Goal: Transaction & Acquisition: Purchase product/service

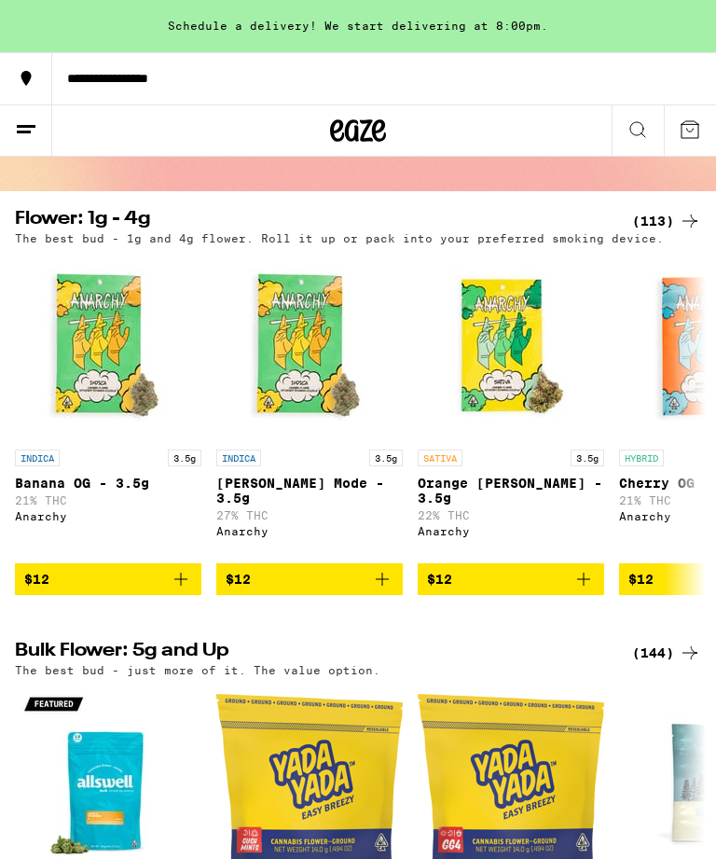
scroll to position [138, 0]
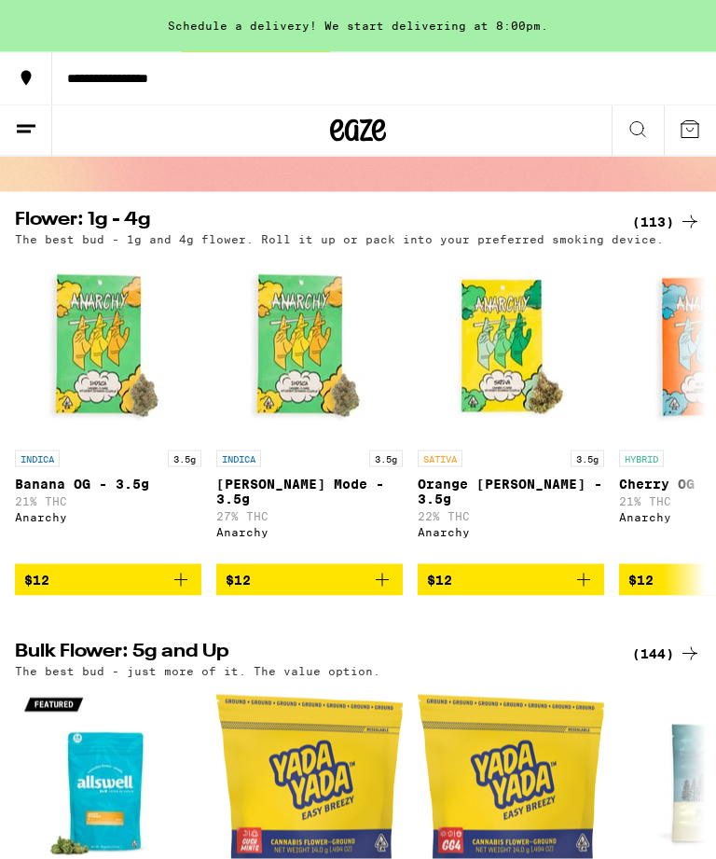
click at [665, 664] on div "(144)" at bounding box center [666, 654] width 69 height 22
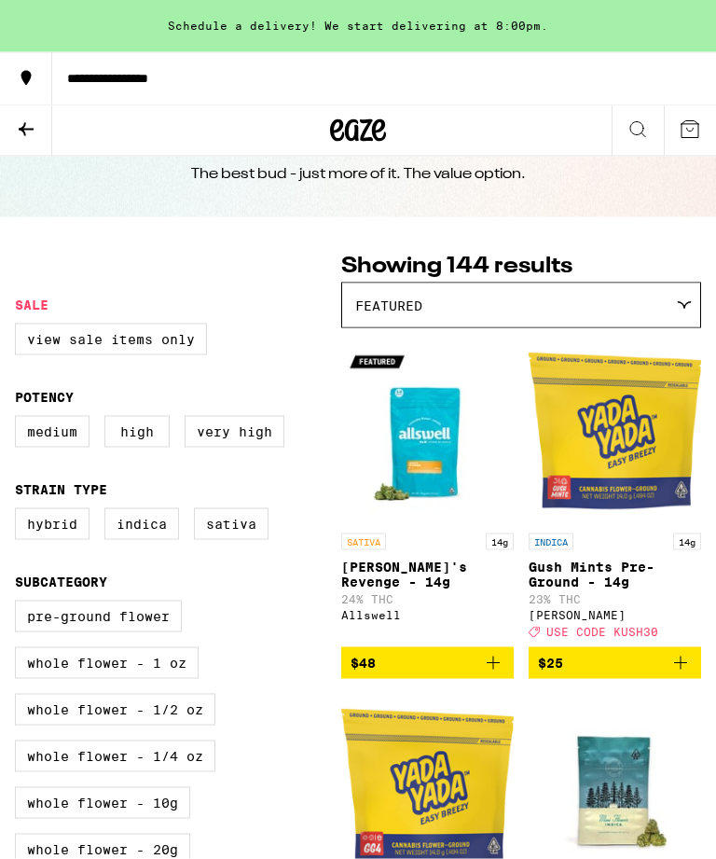
scroll to position [60, 0]
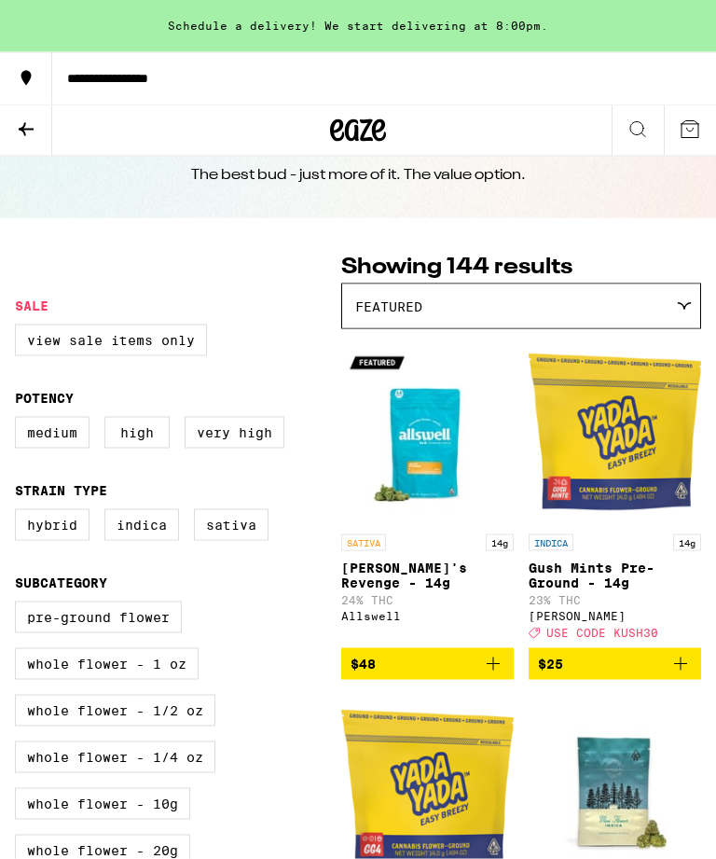
click at [22, 124] on icon at bounding box center [26, 129] width 22 height 22
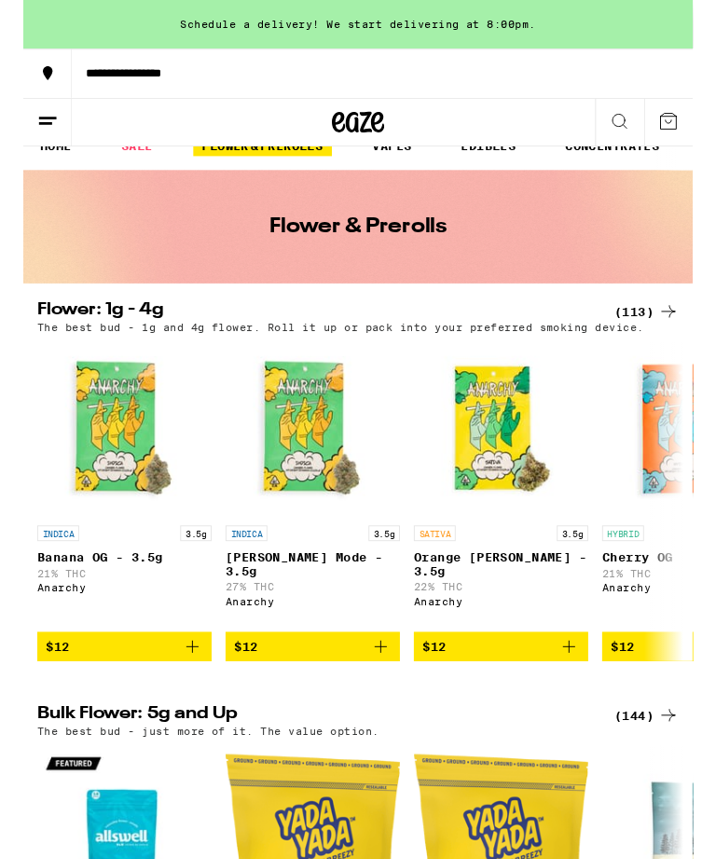
scroll to position [28, 0]
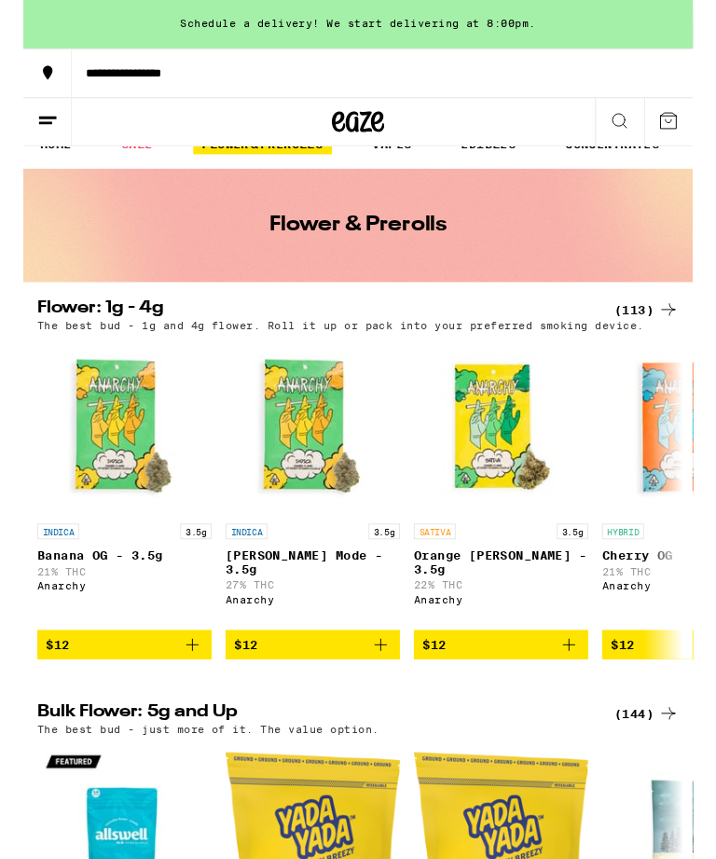
click at [663, 324] on div "(113)" at bounding box center [666, 332] width 69 height 22
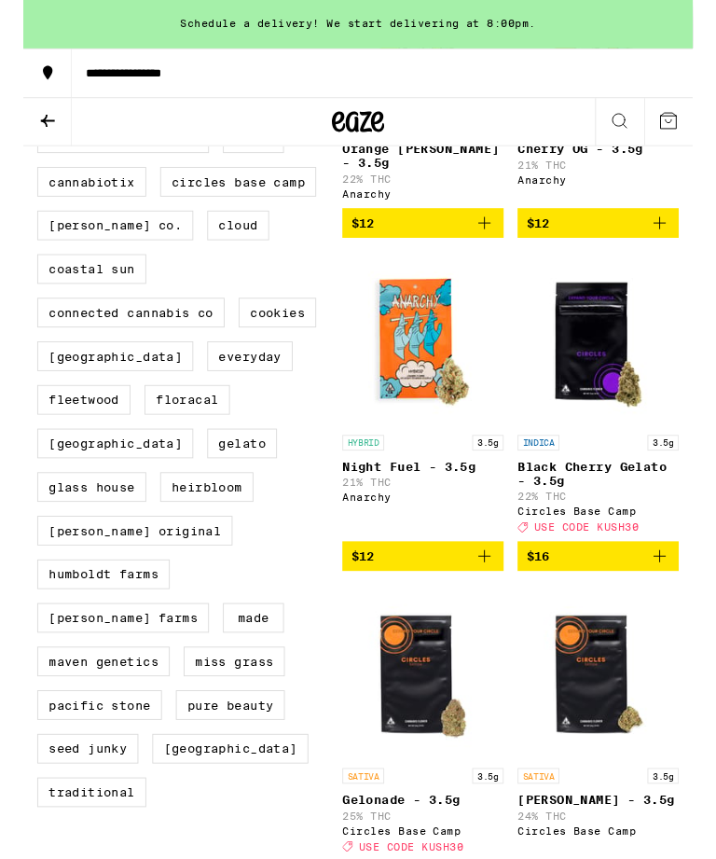
scroll to position [809, 0]
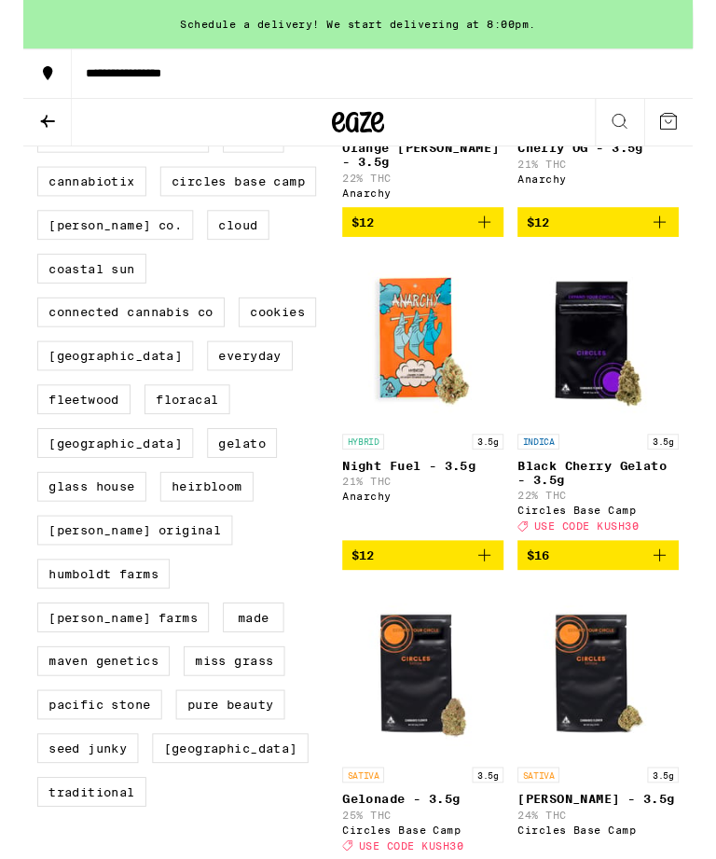
click at [88, 210] on label "Cannabiotix" at bounding box center [73, 194] width 117 height 32
click at [20, 89] on input "Cannabiotix" at bounding box center [19, 88] width 1 height 1
checkbox input "true"
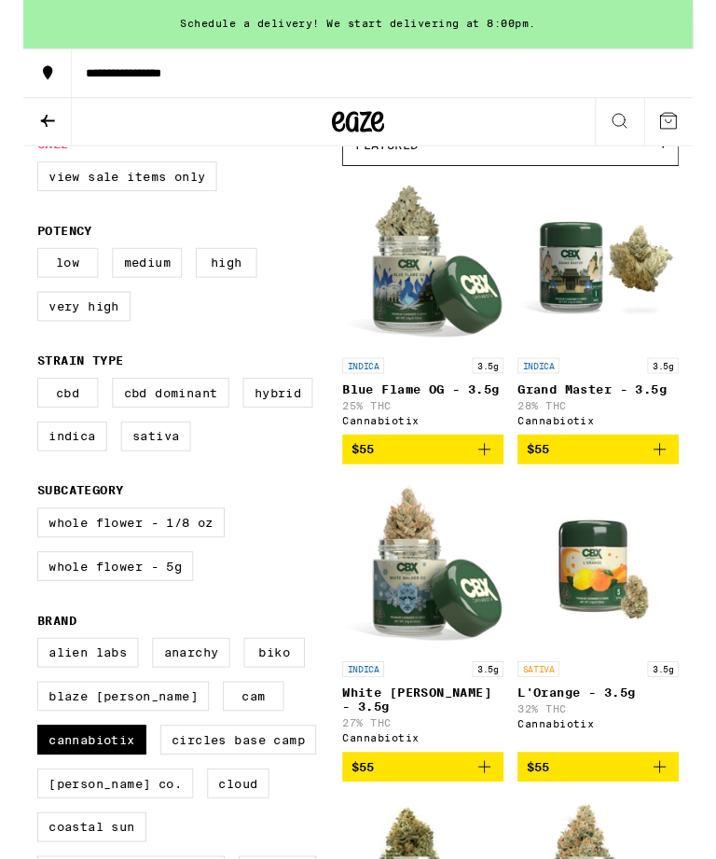
scroll to position [213, 0]
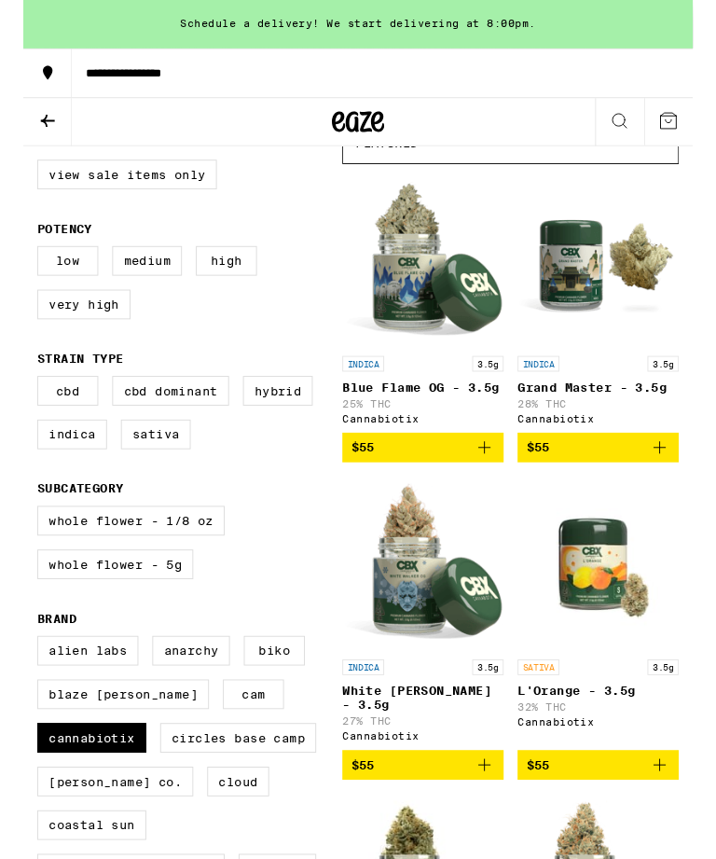
click at [491, 830] on icon "Add to bag" at bounding box center [493, 819] width 22 height 22
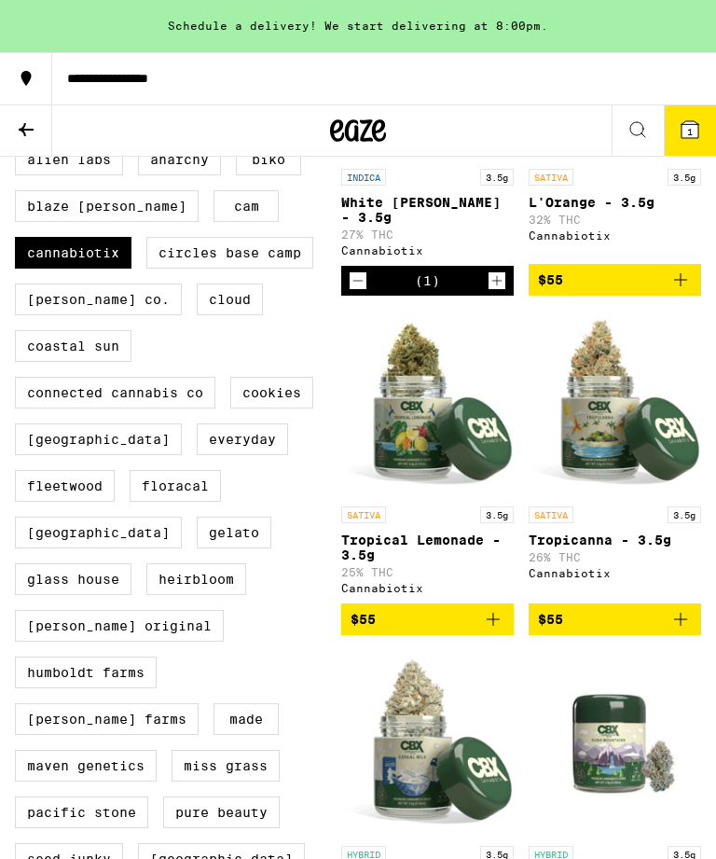
scroll to position [749, 0]
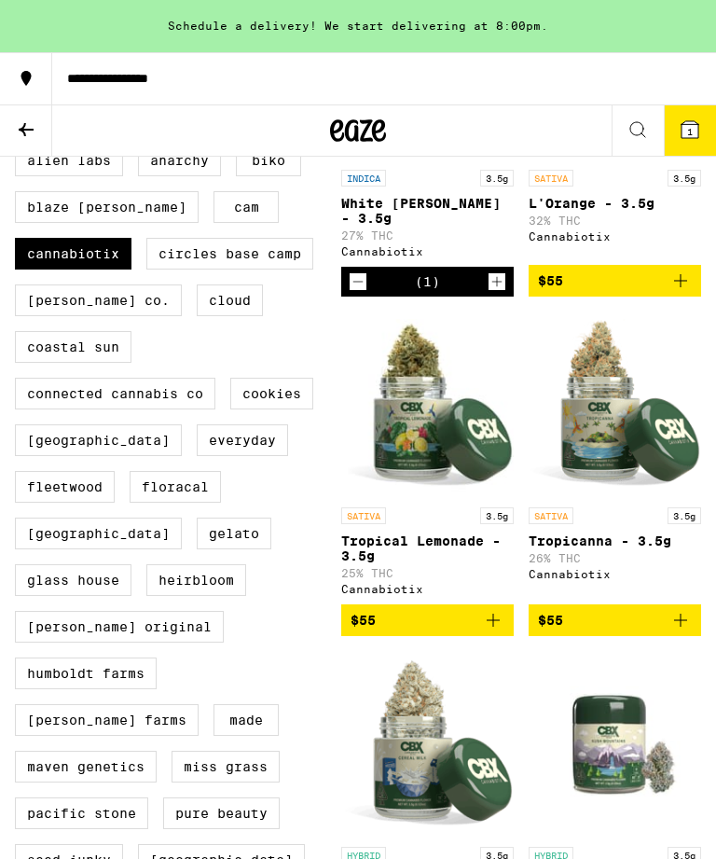
click at [496, 631] on icon "Add to bag" at bounding box center [493, 620] width 22 height 22
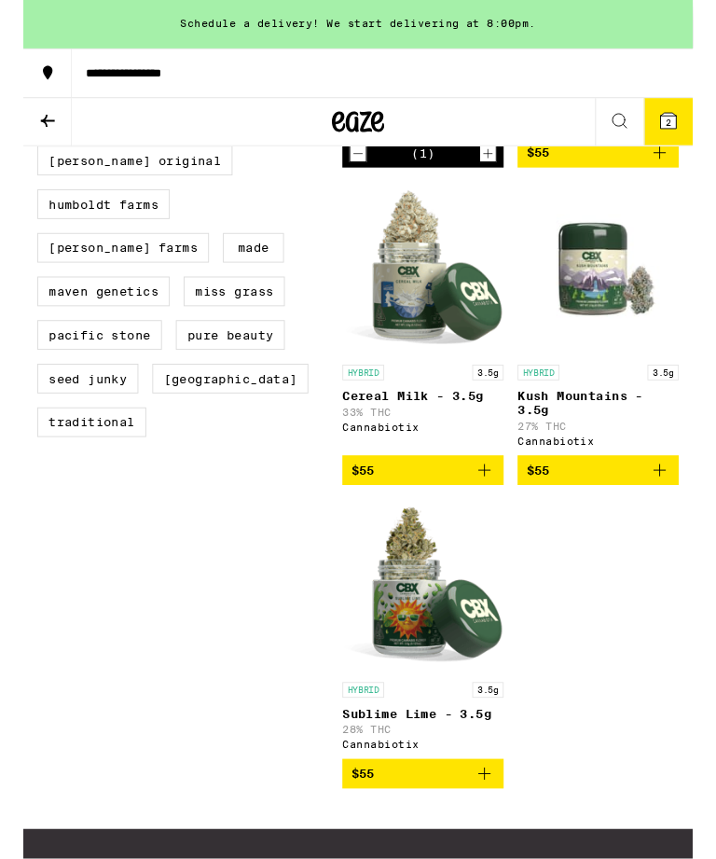
scroll to position [1204, 0]
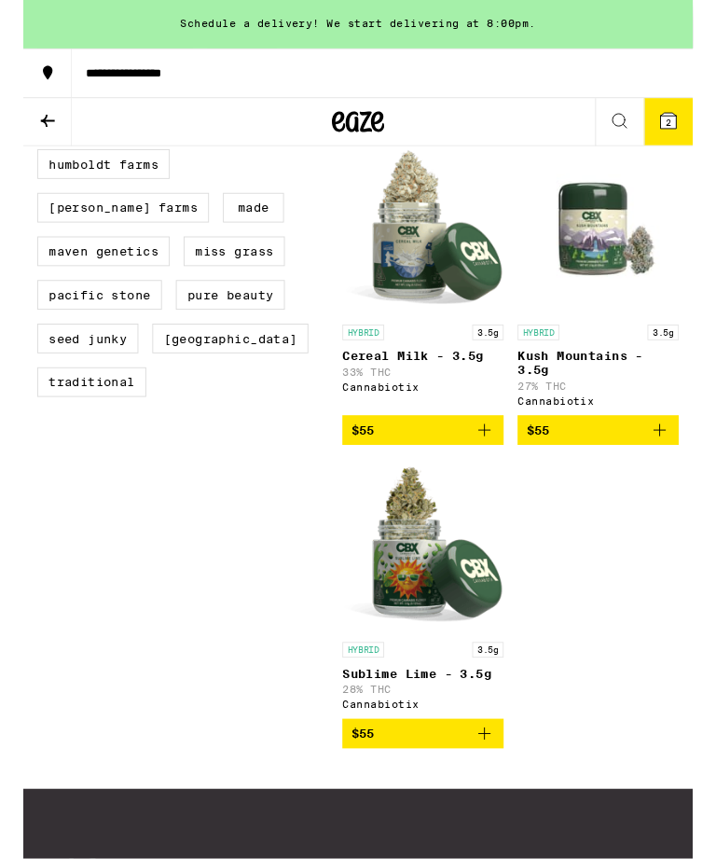
click at [492, 797] on icon "Add to bag" at bounding box center [493, 785] width 22 height 22
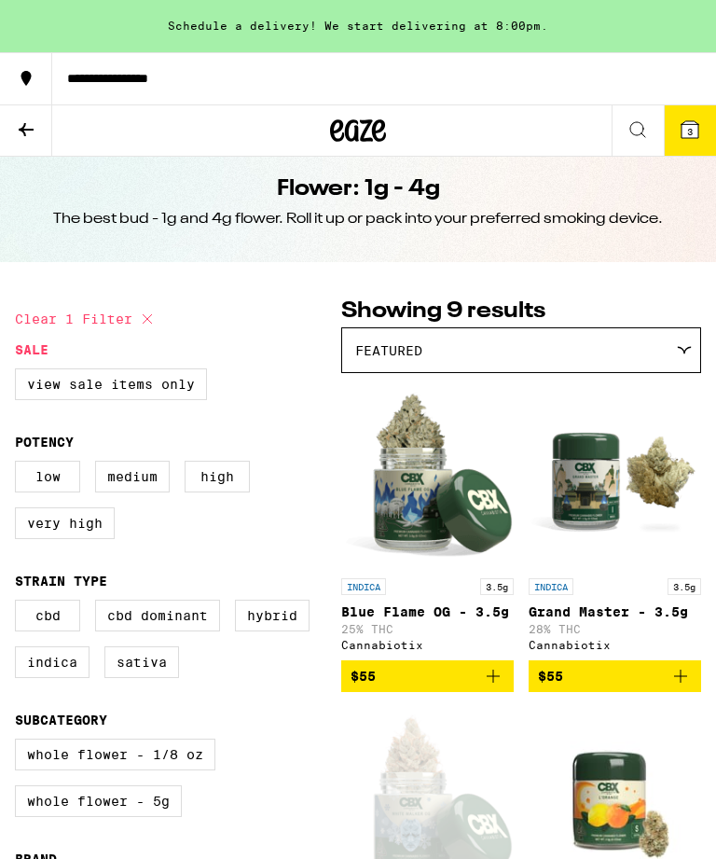
scroll to position [0, 0]
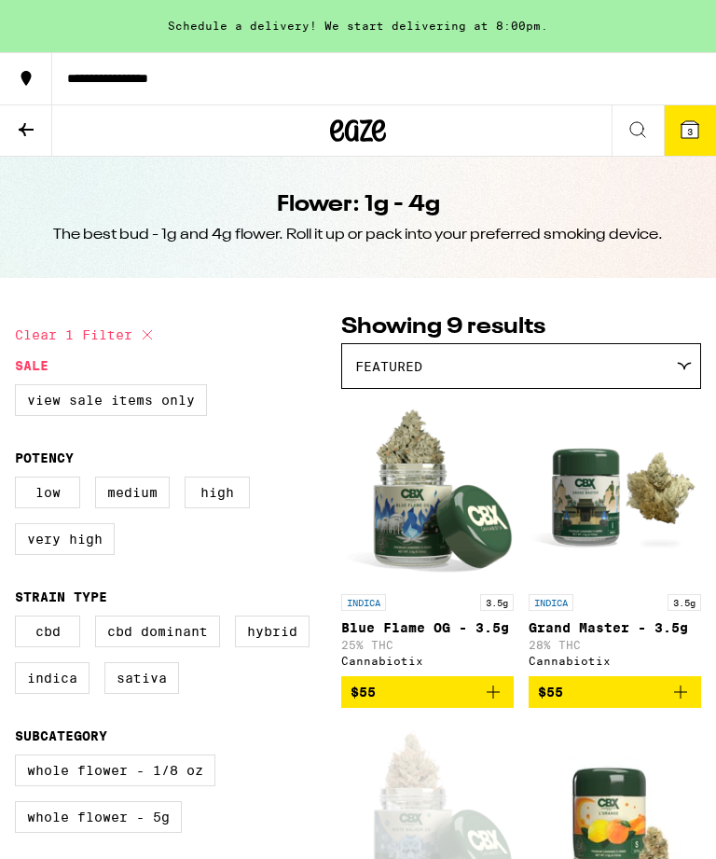
click at [25, 131] on icon at bounding box center [26, 129] width 22 height 22
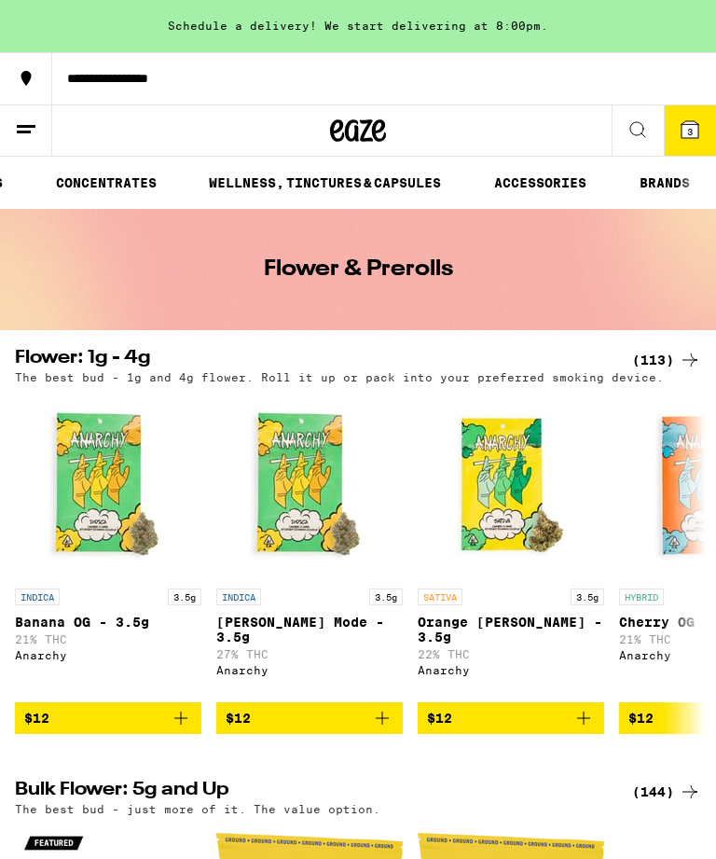
scroll to position [0, 528]
click at [541, 182] on link "ACCESSORIES" at bounding box center [540, 183] width 111 height 22
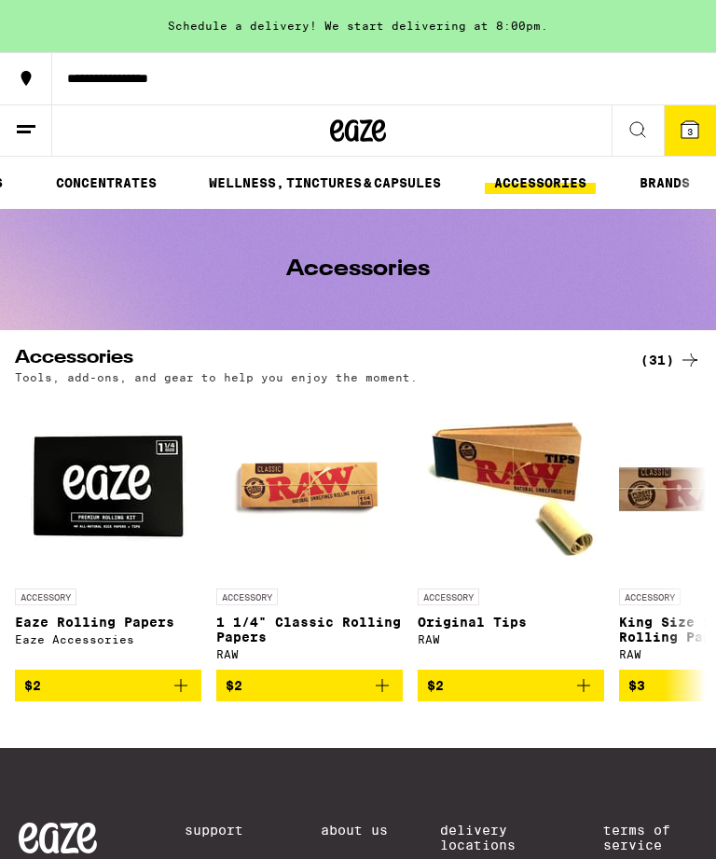
click at [670, 363] on div "(31)" at bounding box center [671, 360] width 61 height 22
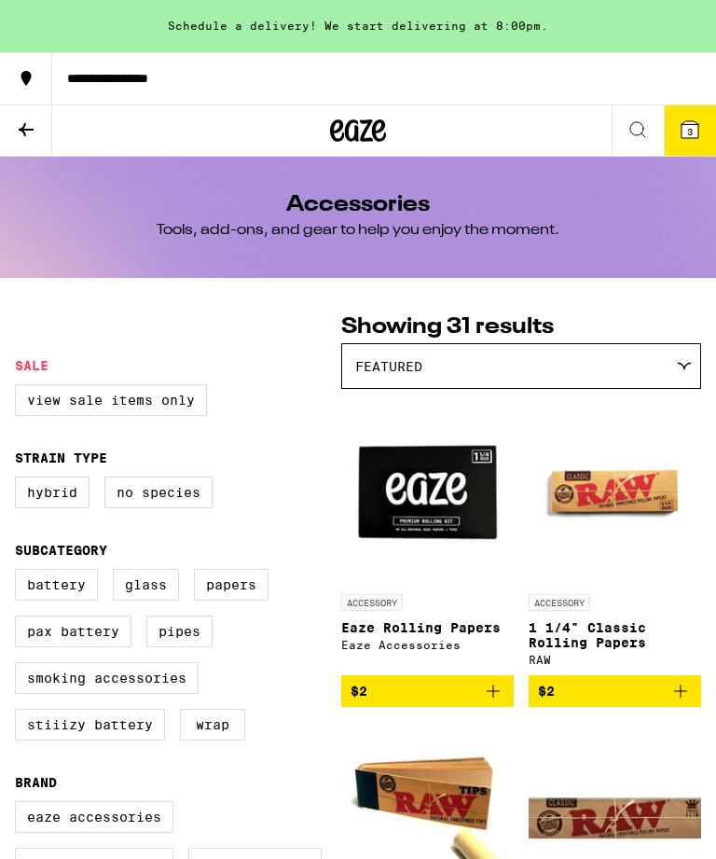
click at [24, 138] on icon at bounding box center [26, 129] width 22 height 22
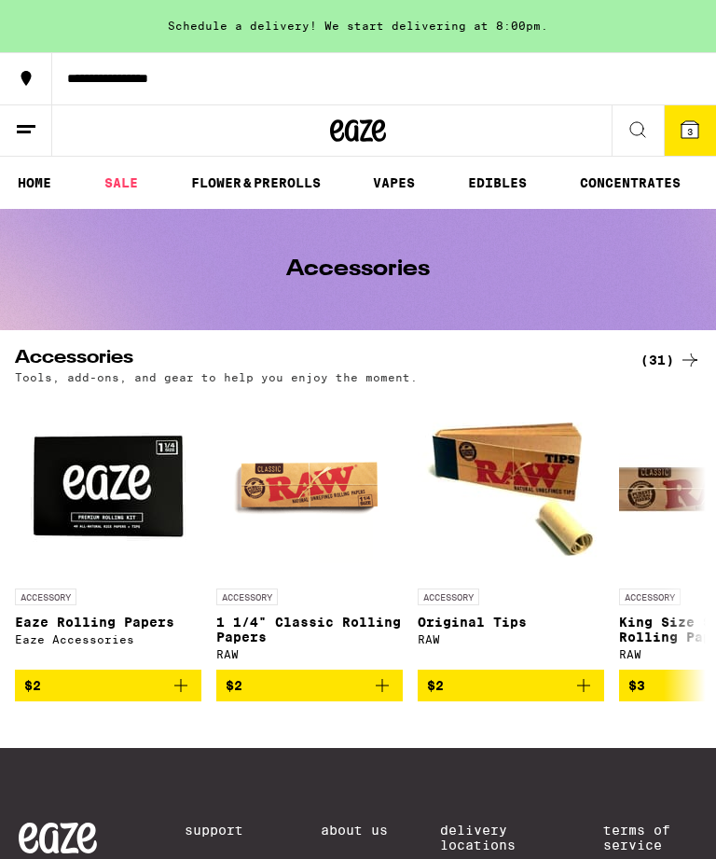
click at [276, 147] on div at bounding box center [358, 130] width 239 height 52
click at [275, 147] on div at bounding box center [358, 130] width 239 height 52
click at [266, 177] on link "FLOWER & PREROLLS" at bounding box center [256, 183] width 148 height 22
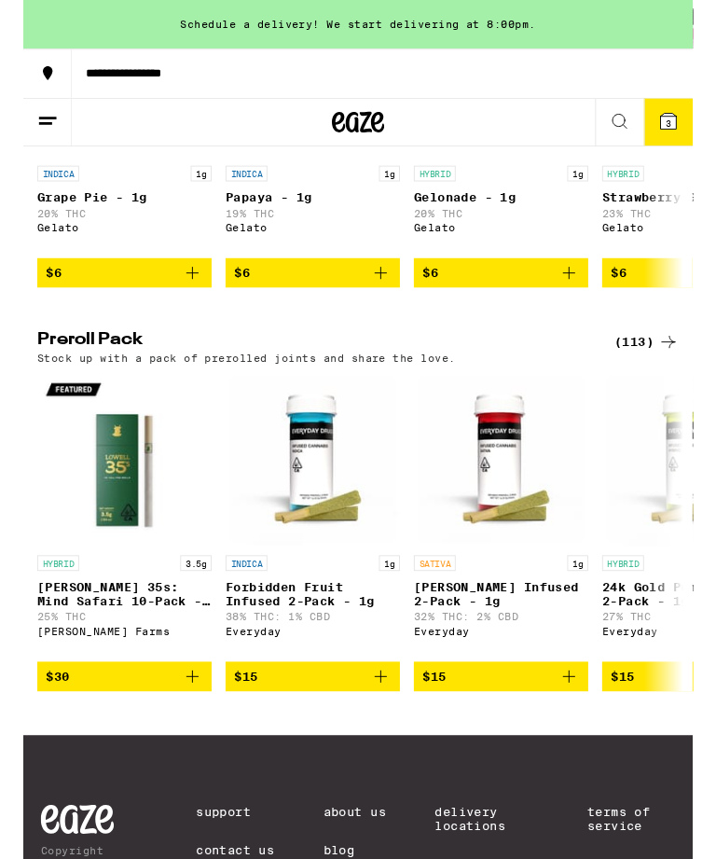
scroll to position [1358, 0]
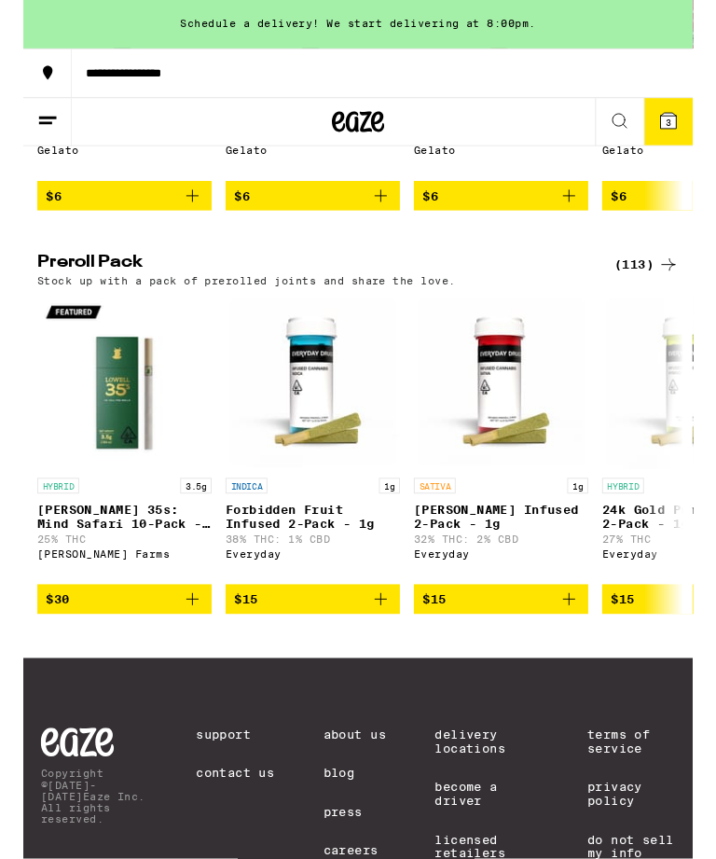
click at [654, 295] on div "(113)" at bounding box center [666, 283] width 69 height 22
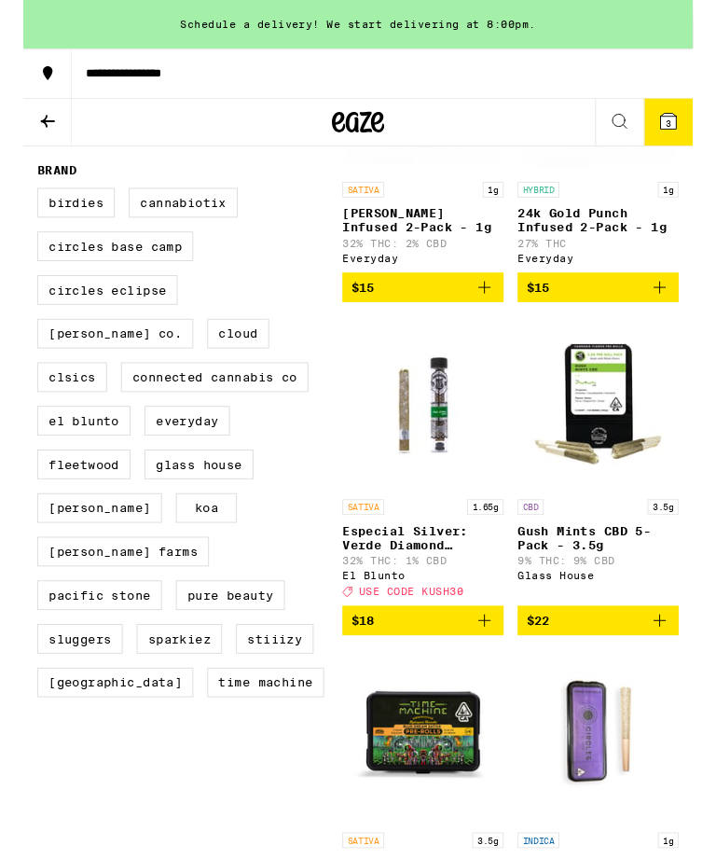
scroll to position [739, 0]
click at [199, 600] on label "[PERSON_NAME] Farms" at bounding box center [107, 591] width 184 height 32
click at [20, 205] on input "[PERSON_NAME] Farms" at bounding box center [19, 204] width 1 height 1
checkbox input "true"
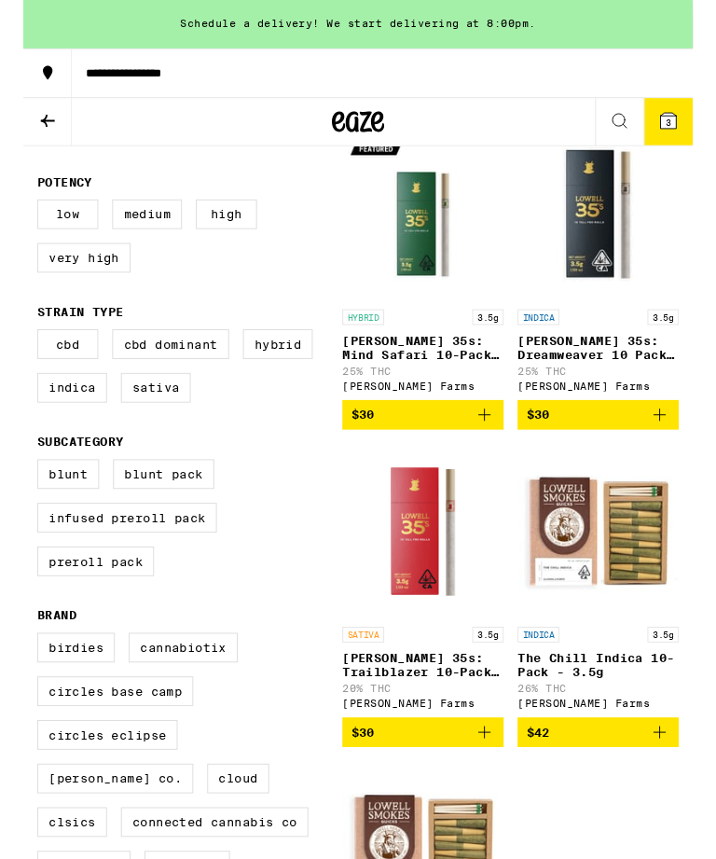
scroll to position [264, 0]
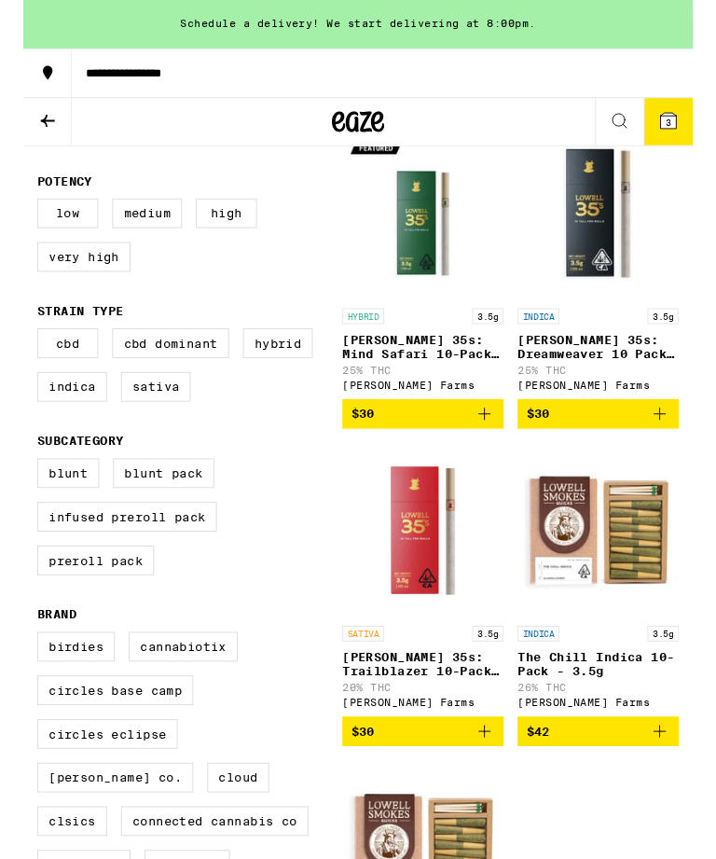
click at [699, 126] on icon at bounding box center [690, 129] width 17 height 17
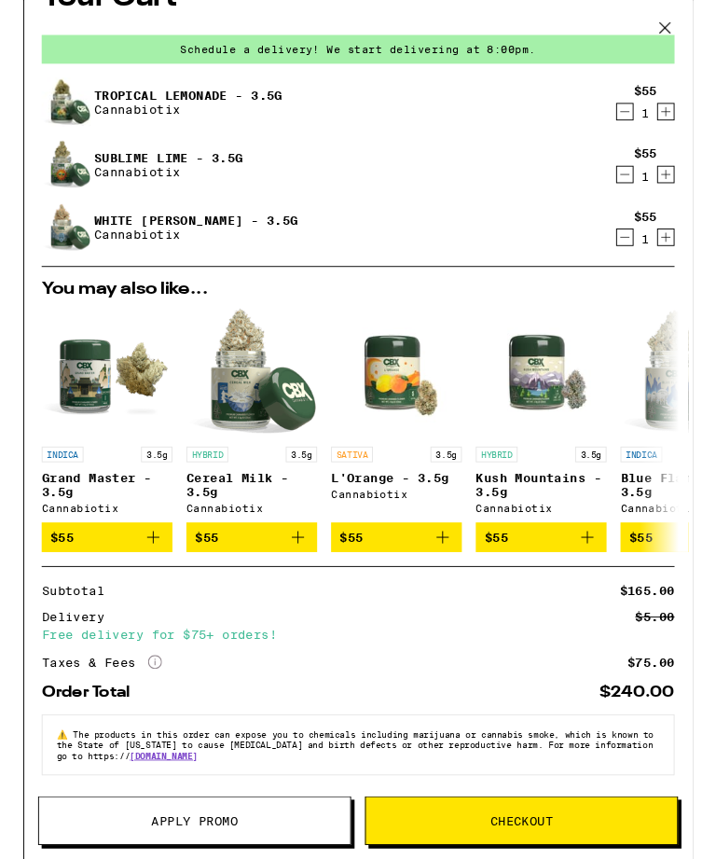
scroll to position [65, 0]
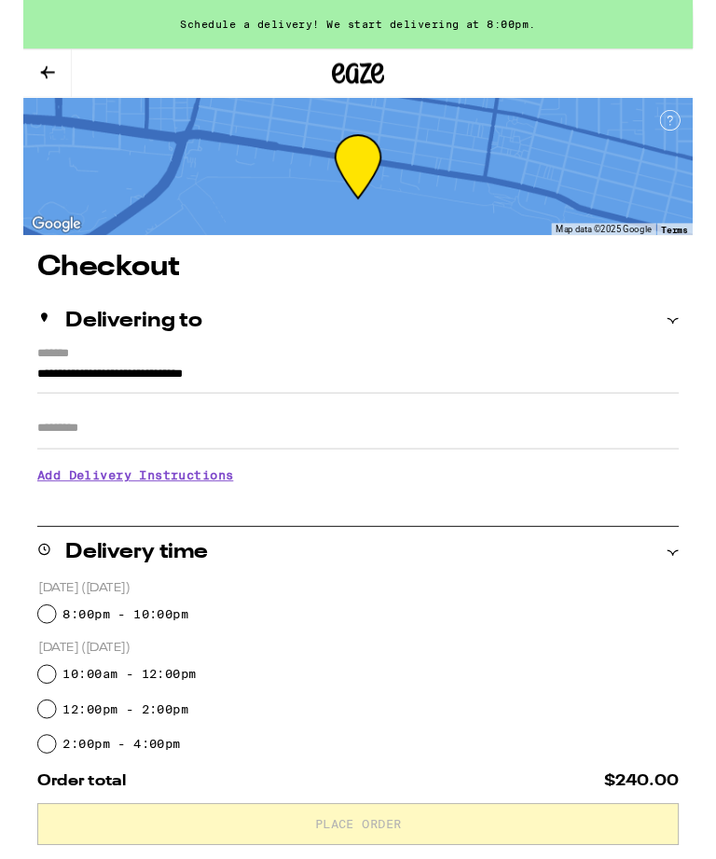
click at [498, 456] on input "Apt/Suite" at bounding box center [358, 458] width 686 height 45
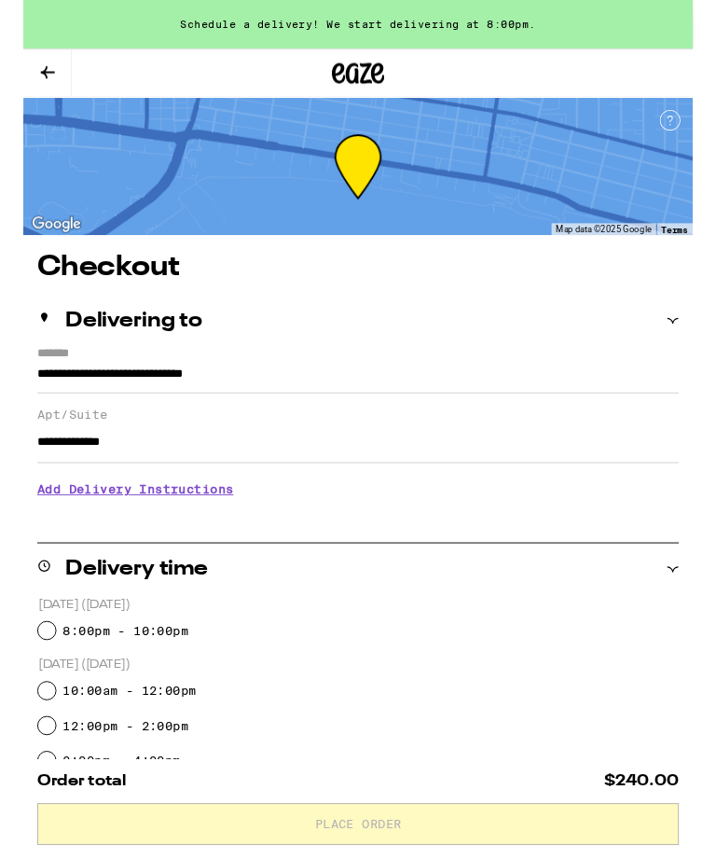
type input "**********"
click at [92, 545] on h3 "Add Delivery Instructions" at bounding box center [358, 523] width 686 height 43
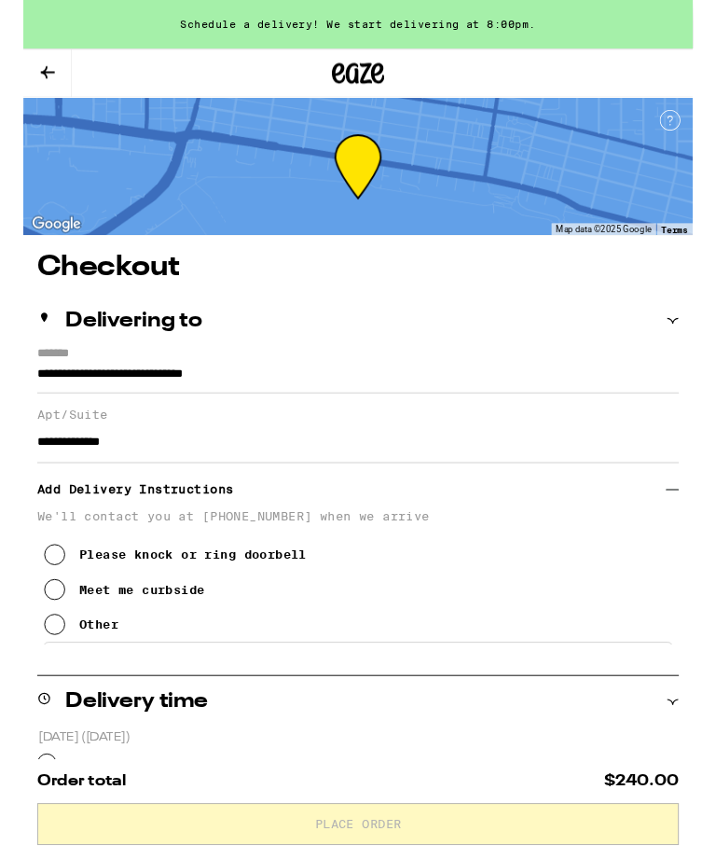
click at [36, 679] on icon at bounding box center [33, 668] width 22 height 22
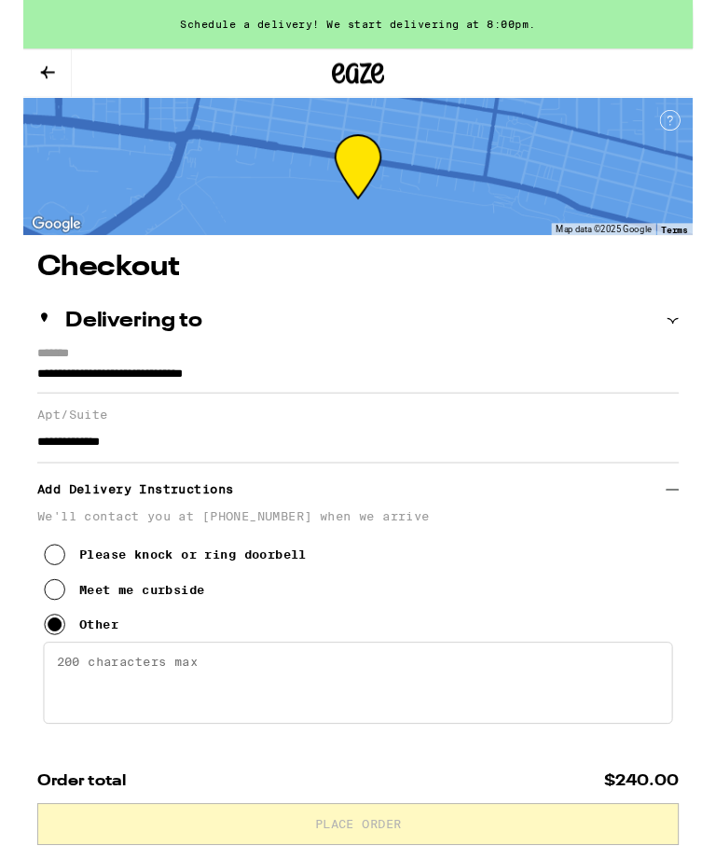
click at [53, 723] on textarea "Enter any other delivery instructions you want driver to know" at bounding box center [357, 730] width 673 height 88
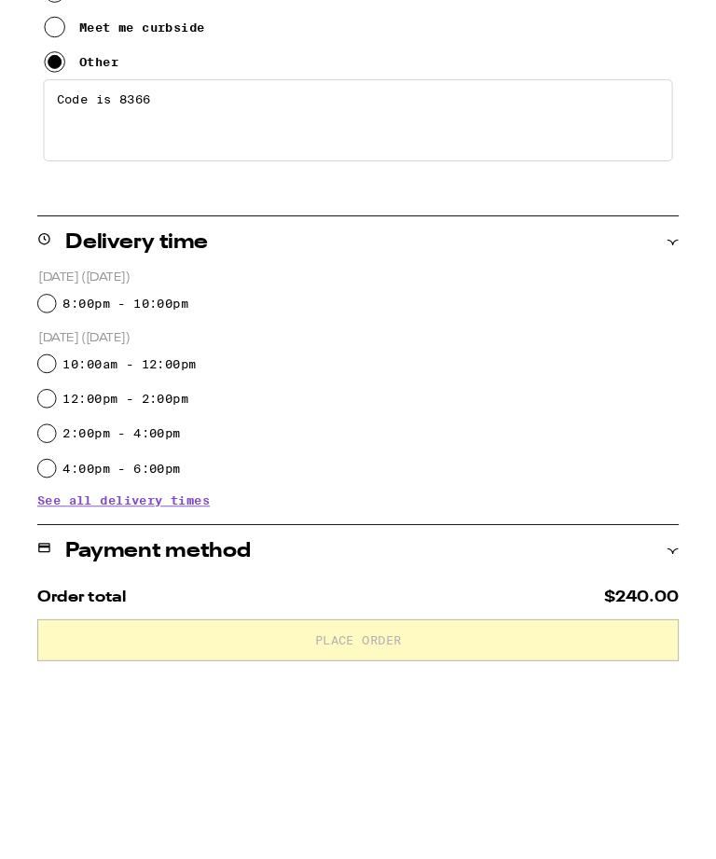
scroll to position [408, 0]
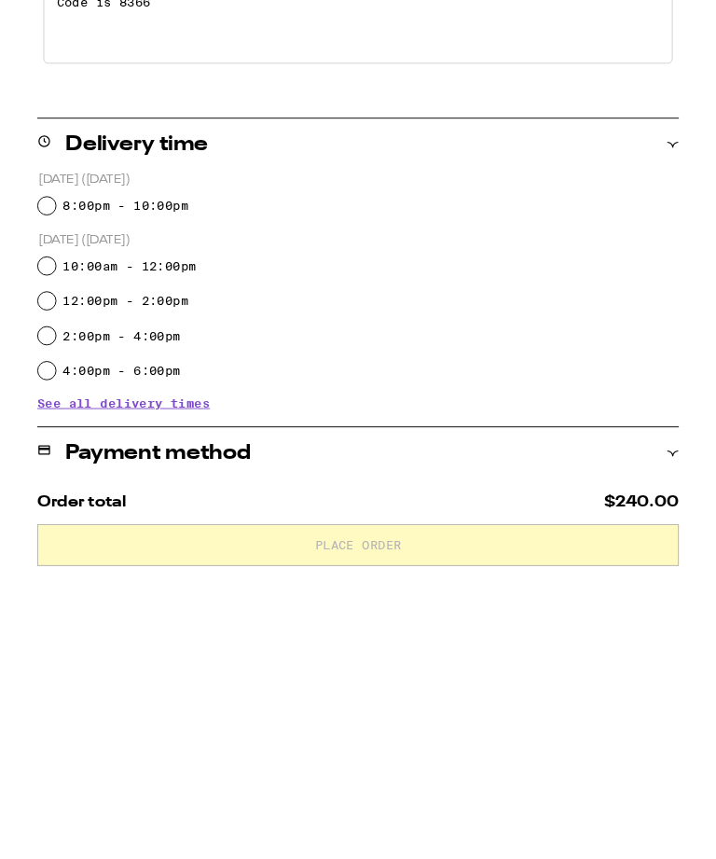
type textarea "Code is 8366"
click at [122, 723] on span "See all delivery times" at bounding box center [107, 729] width 185 height 13
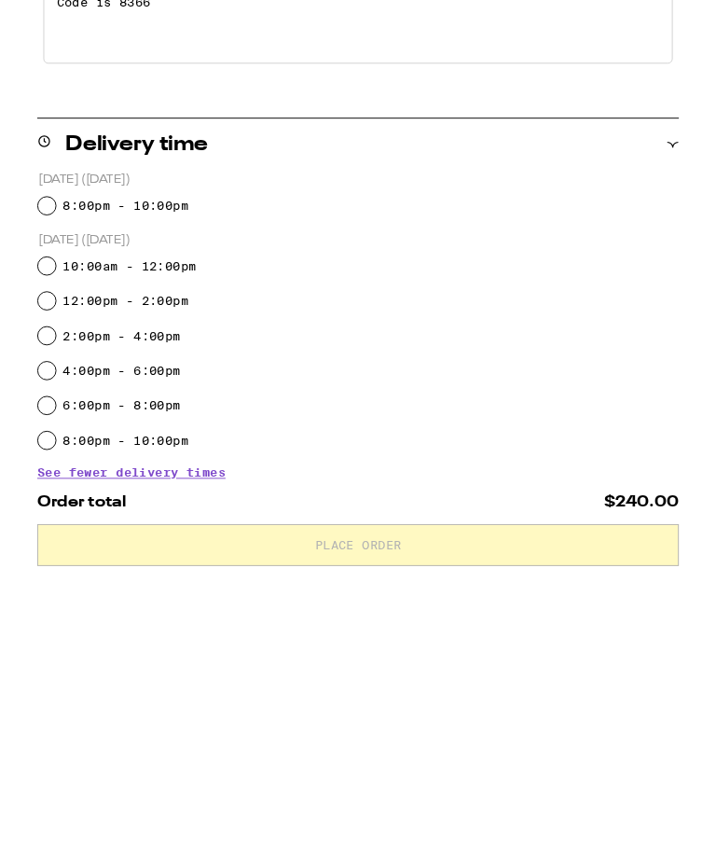
scroll to position [706, 0]
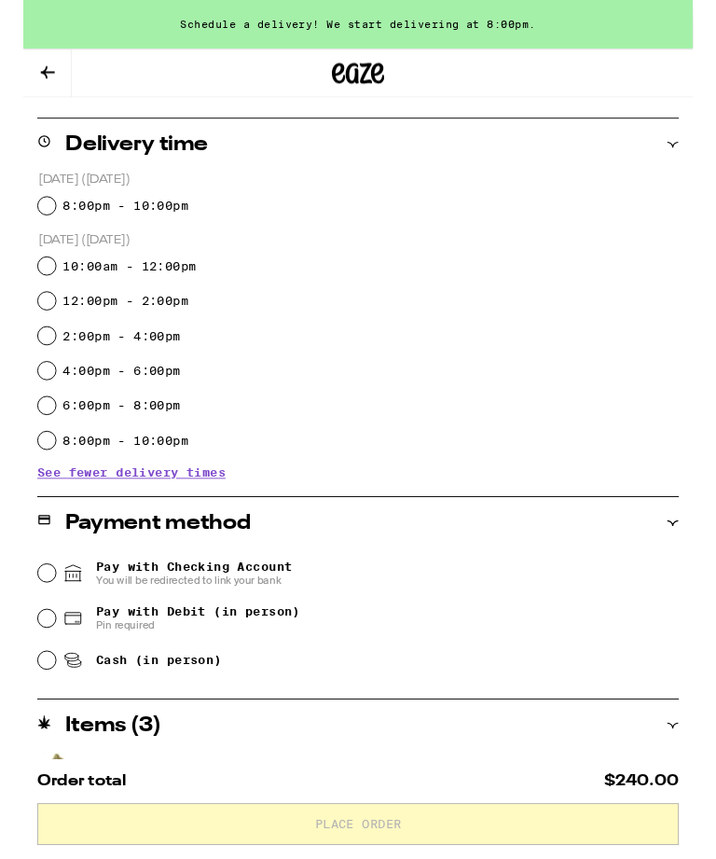
click at [31, 436] on input "6:00pm - 8:00pm" at bounding box center [25, 433] width 19 height 19
radio input "true"
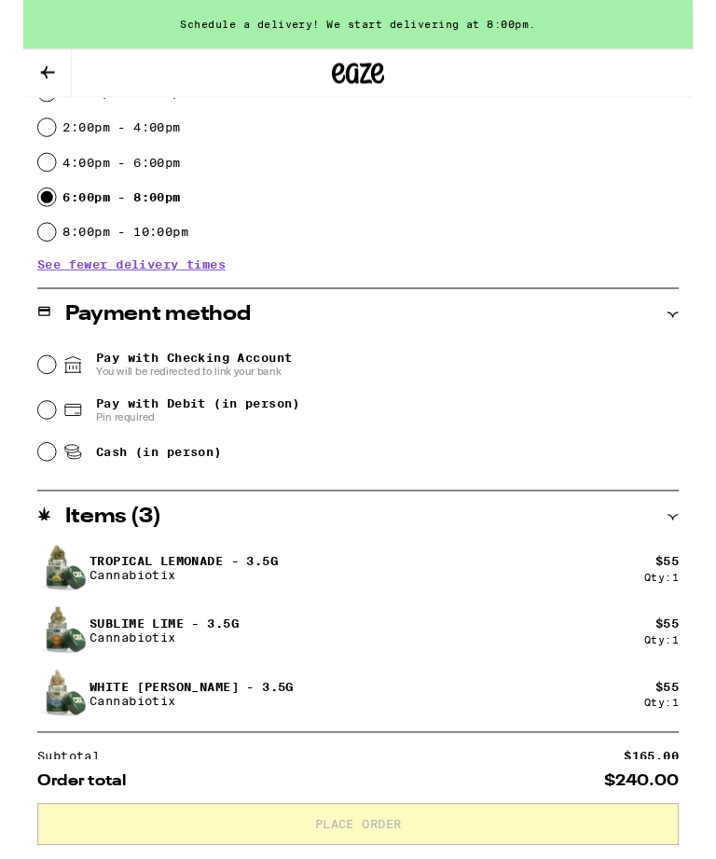
scroll to position [977, 0]
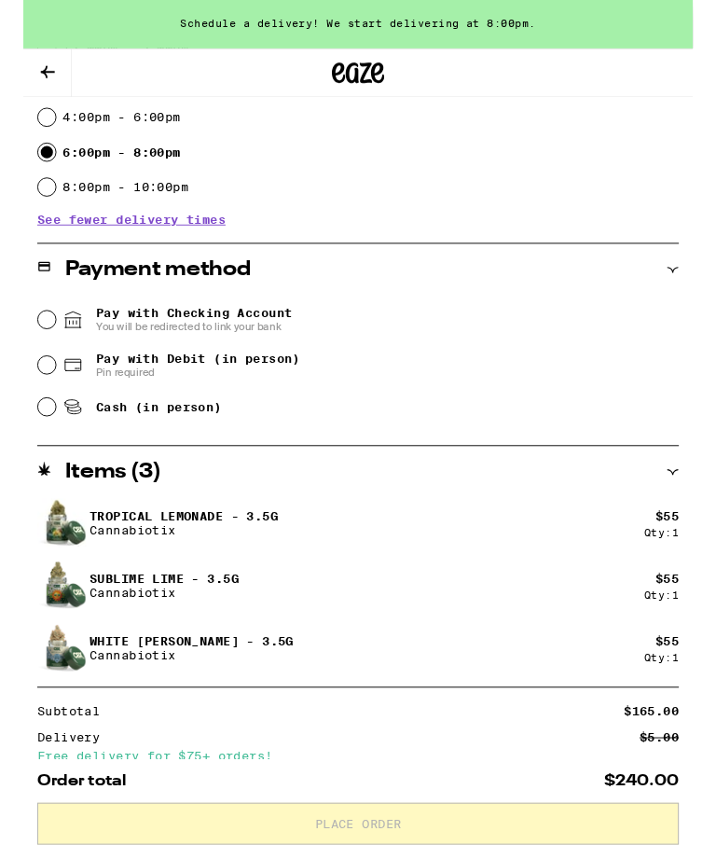
click at [32, 400] on input "Pay with Debit (in person) Pin required" at bounding box center [25, 390] width 19 height 19
radio input "true"
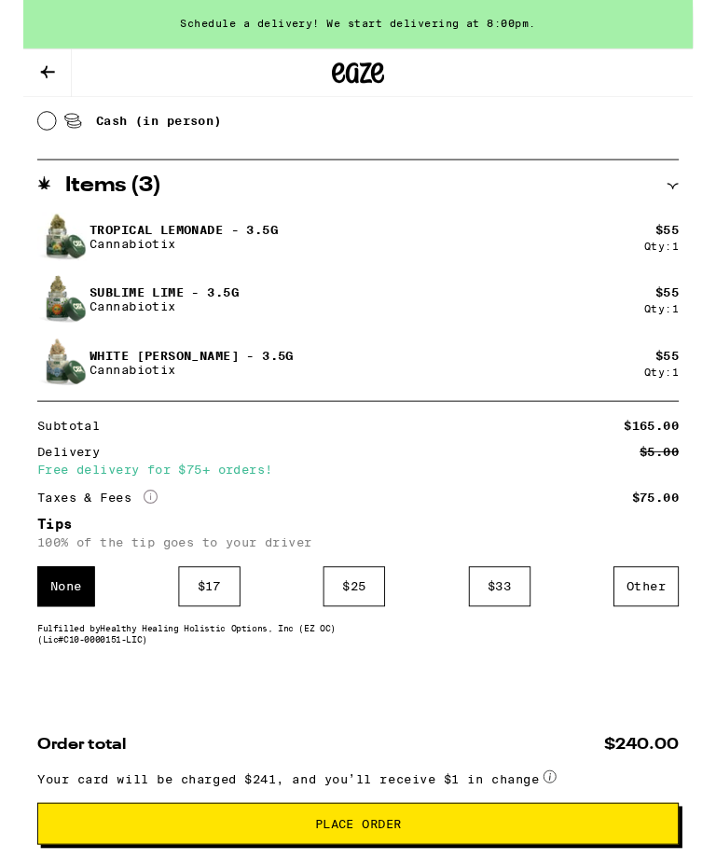
scroll to position [1306, 0]
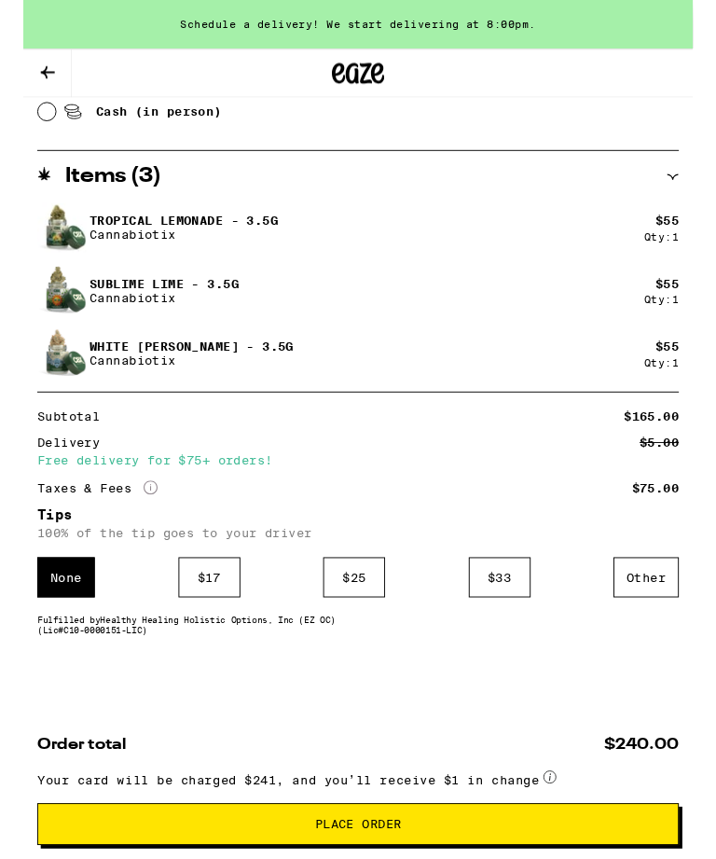
click at [191, 616] on div "$ 17" at bounding box center [199, 617] width 66 height 43
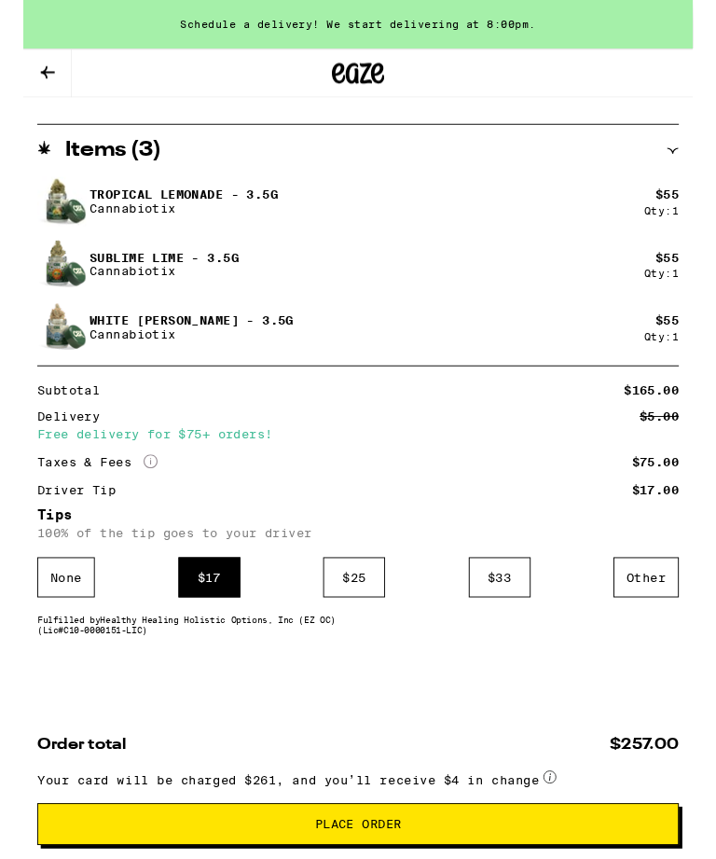
scroll to position [1334, 0]
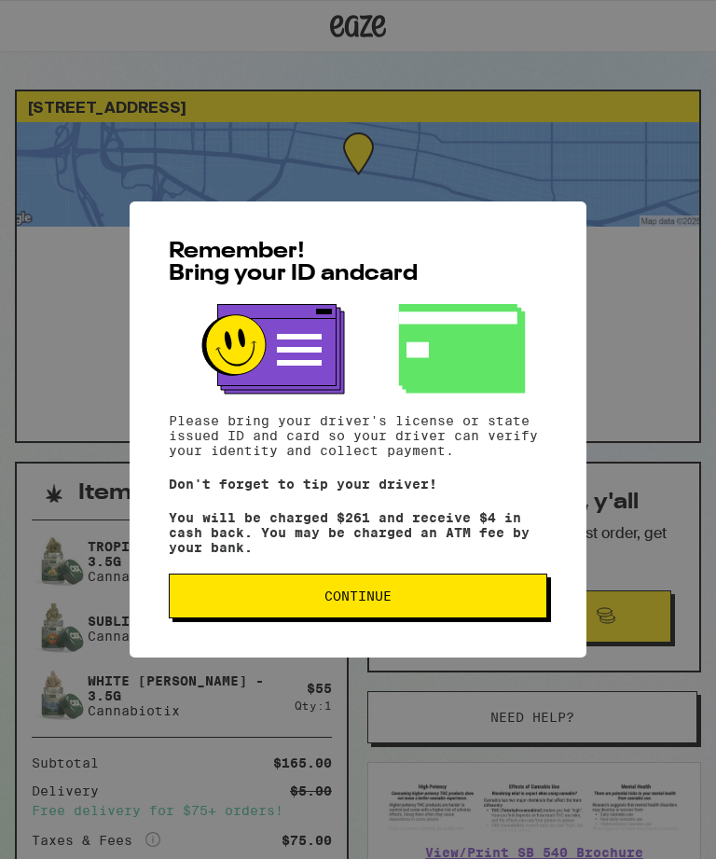
click at [485, 603] on span "Continue" at bounding box center [358, 595] width 347 height 13
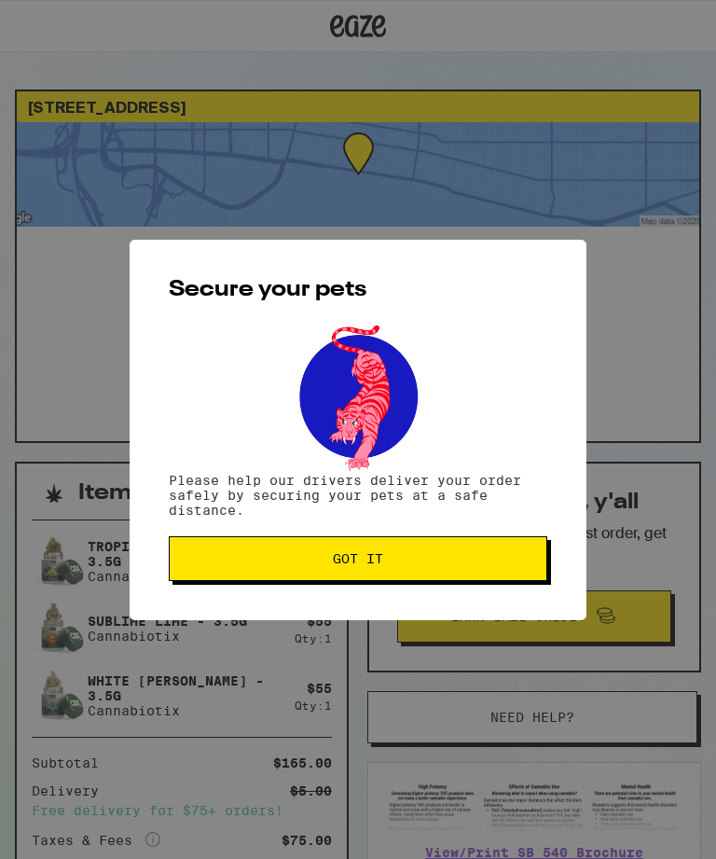
click at [487, 557] on span "Got it" at bounding box center [358, 558] width 347 height 13
